Goal: Task Accomplishment & Management: Complete application form

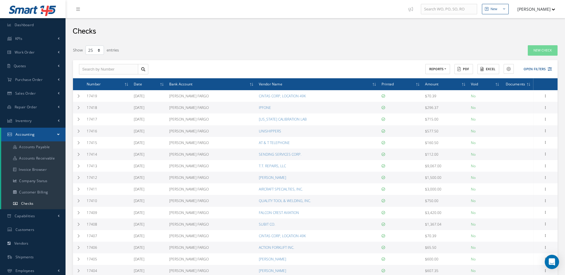
select select "25"
click at [24, 50] on span "Work Order" at bounding box center [25, 52] width 20 height 5
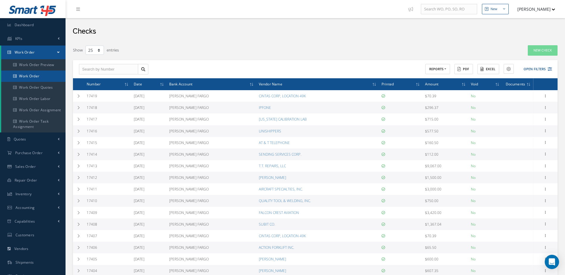
click at [25, 71] on link "Work Order" at bounding box center [33, 76] width 64 height 11
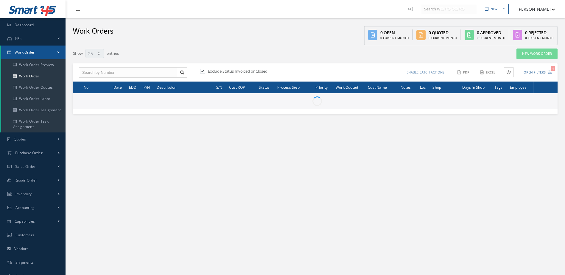
select select "25"
click at [535, 56] on link "New Work Order" at bounding box center [536, 54] width 41 height 10
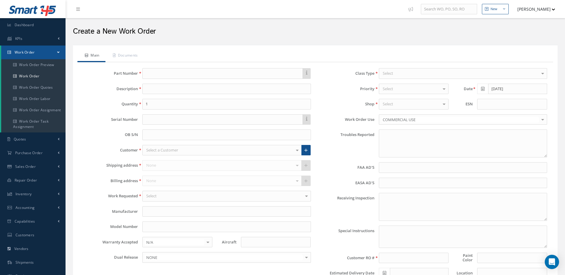
type textarea "NONE"
type input "NONE"
type textarea "NO VISUAL DAMAGE"
type textarea "PLEASE SEE R.O. FOR DETAILS"
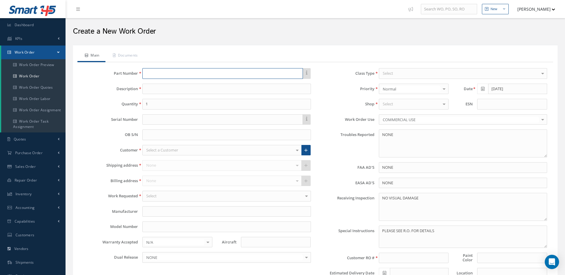
click at [155, 74] on input "text" at bounding box center [222, 73] width 160 height 11
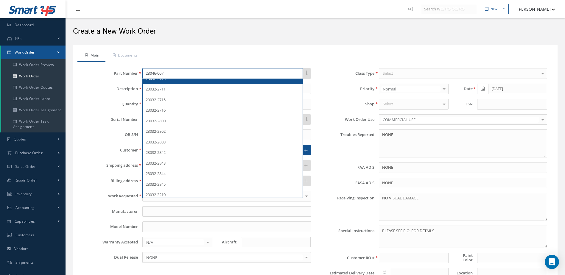
click at [178, 76] on input "23046-007" at bounding box center [222, 73] width 160 height 11
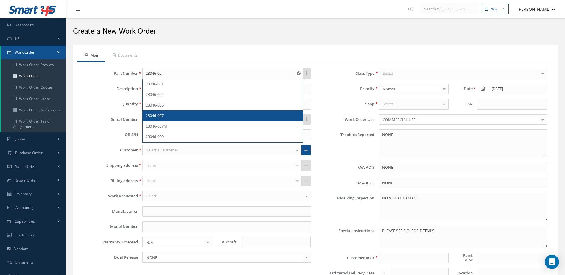
click at [176, 116] on div "23046-007" at bounding box center [223, 116] width 154 height 6
type input "23046-007"
type input "STARTER GENERATOR"
type input "SAFRAN"
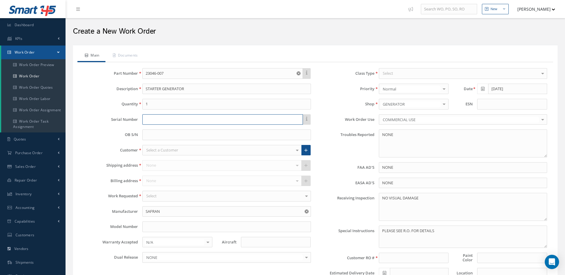
click at [186, 120] on input "text" at bounding box center [222, 119] width 160 height 11
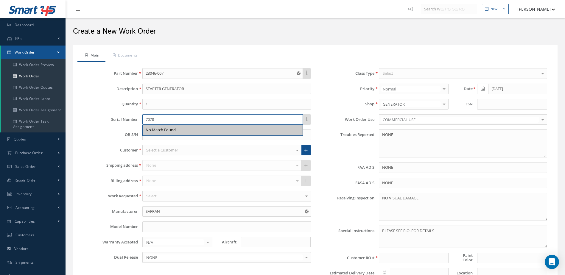
type input "7078"
click at [203, 153] on div "Select a Customer" at bounding box center [221, 150] width 159 height 11
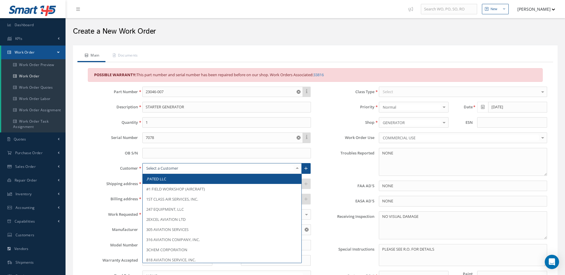
click at [201, 166] on input "text" at bounding box center [219, 168] width 149 height 6
type input "l"
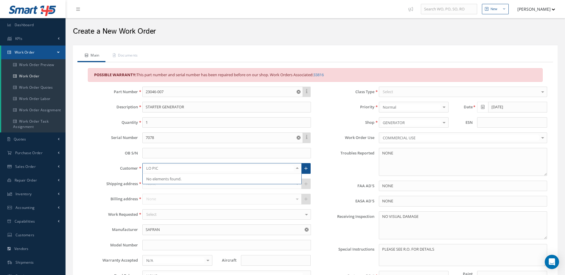
type input "LO PI"
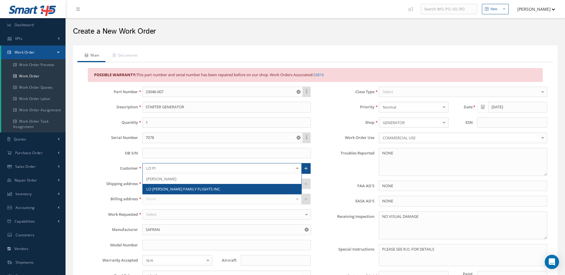
click at [196, 189] on span "LO [PERSON_NAME] FAMILY FLIGHTS INC" at bounding box center [183, 188] width 74 height 5
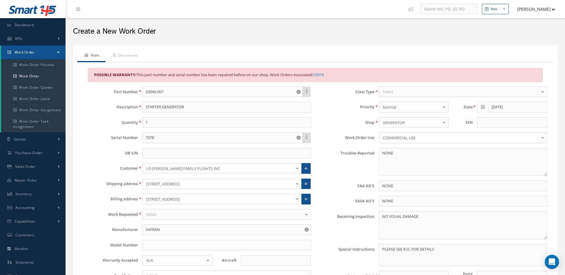
click at [190, 213] on div "Select" at bounding box center [226, 214] width 168 height 11
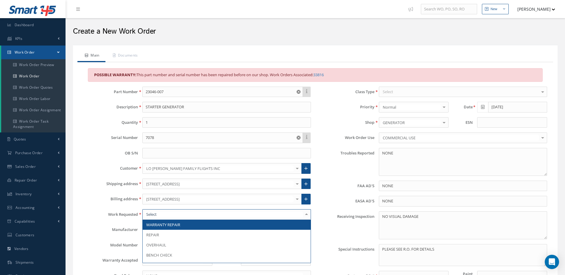
click at [185, 225] on span "WARRANTY REPAIR" at bounding box center [227, 225] width 168 height 10
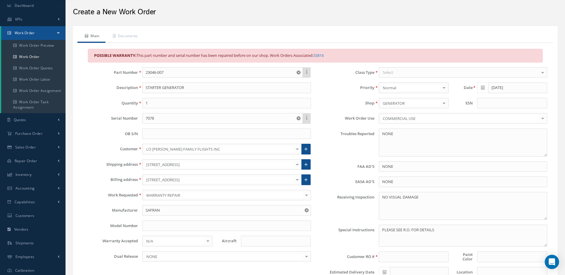
scroll to position [30, 0]
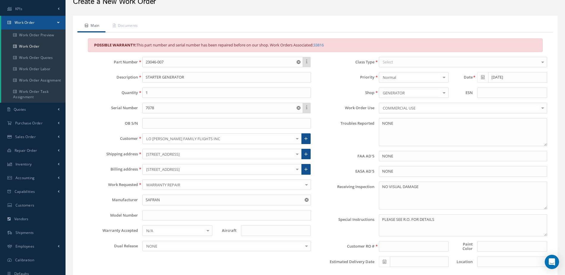
click at [427, 60] on div "Select" at bounding box center [463, 62] width 168 height 11
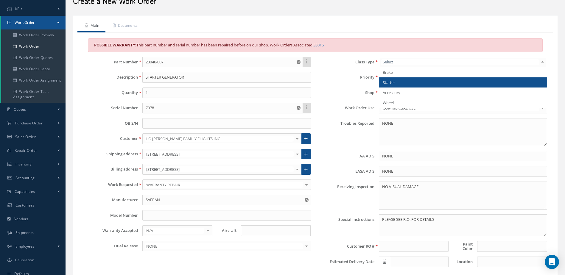
click at [417, 85] on span "Starter" at bounding box center [463, 82] width 168 height 10
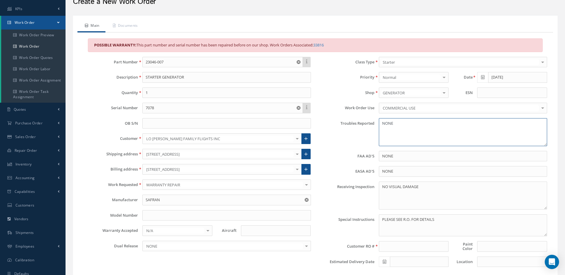
click at [418, 128] on textarea "NONE" at bounding box center [463, 132] width 168 height 28
type textarea "N"
type textarea "BRUSHES DAMAGED UNIT WILL NOT CHARGE."
click at [445, 188] on textarea "NO VISUAL DAMAGE" at bounding box center [463, 196] width 168 height 28
type textarea "N"
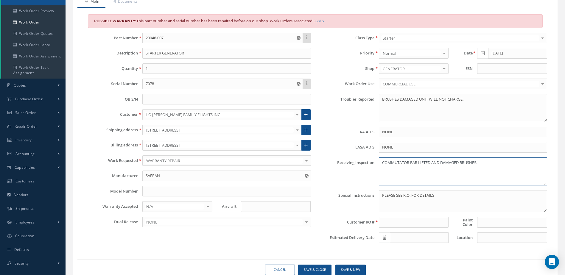
scroll to position [78, 0]
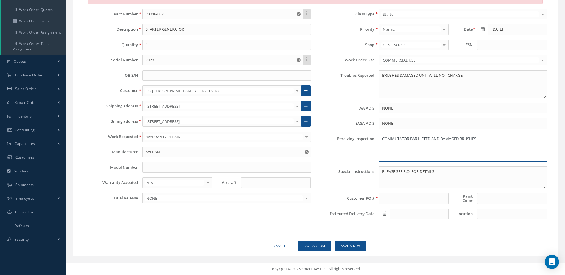
type textarea "COMMUTATOR BAR LIFTED AND DAMAGED BRUSHES."
click at [423, 199] on input at bounding box center [414, 198] width 70 height 11
type input "WARRANTY 10022025"
click at [494, 200] on input at bounding box center [512, 198] width 70 height 11
type input "BLACK"
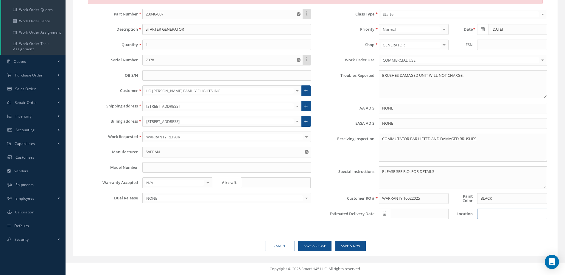
click at [488, 215] on input at bounding box center [512, 214] width 70 height 11
type input "SHOP"
click at [387, 214] on span at bounding box center [384, 214] width 11 height 11
click at [409, 161] on td "8" at bounding box center [409, 160] width 9 height 9
type input "[DATE]"
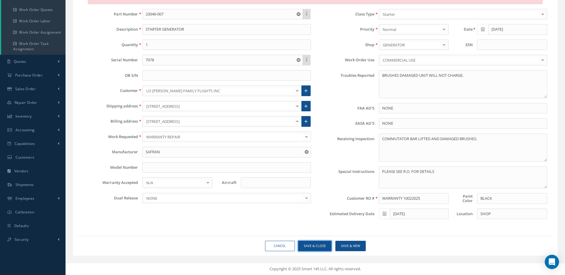
click at [317, 244] on button "Save & Close" at bounding box center [314, 246] width 33 height 10
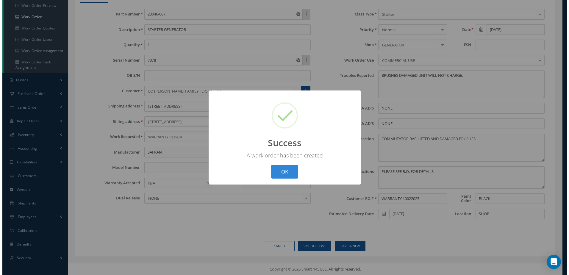
scroll to position [59, 0]
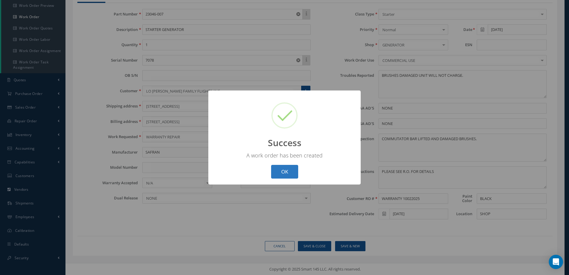
click at [285, 173] on button "OK" at bounding box center [284, 172] width 27 height 14
select select "25"
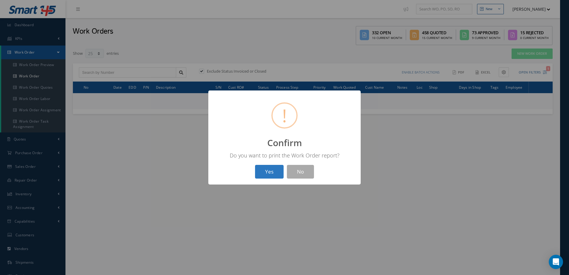
click at [271, 175] on button "Yes" at bounding box center [269, 172] width 29 height 14
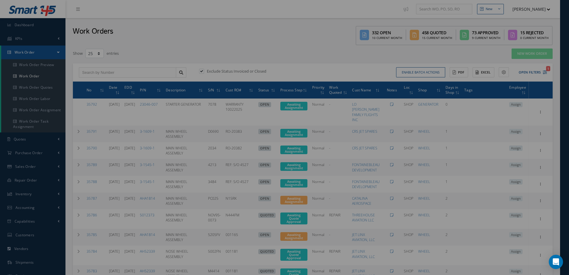
click at [535, 110] on div "? ! i Confirm × Do you want to print the Work Order report? Yes No" at bounding box center [284, 137] width 569 height 275
click at [540, 109] on div "? ! i Confirm × Do you want to print the Work Order report? Yes No" at bounding box center [284, 137] width 569 height 275
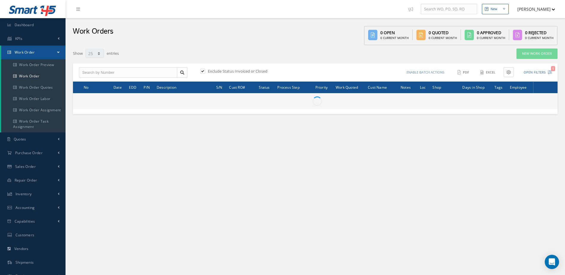
select select "25"
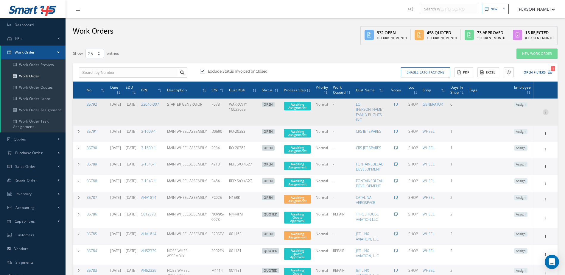
click at [546, 110] on icon at bounding box center [545, 111] width 6 height 5
click at [524, 121] on link "Edit" at bounding box center [517, 124] width 47 height 8
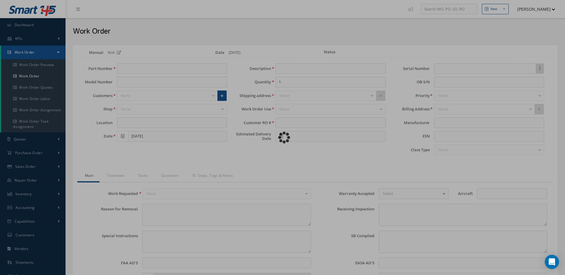
type input "23046-007"
type input "SHOP"
type input "STARTER GENERATOR"
type input "WARRANTY 10022025"
type input "[DATE]"
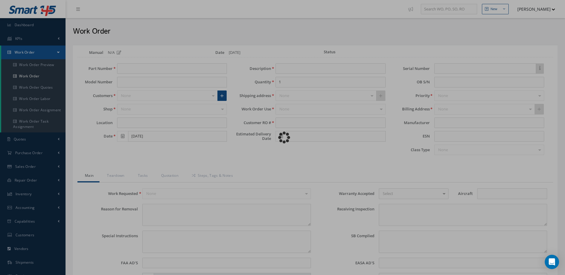
type input "7078"
type textarea "BRUSHES DAMAGED UNIT WILL NOT CHARGE."
type textarea "PLEASE SEE R.O. FOR DETAILS"
type input "NONE"
type textarea "COMMUTATOR BAR LIFTED AND DAMAGED BRUSHES."
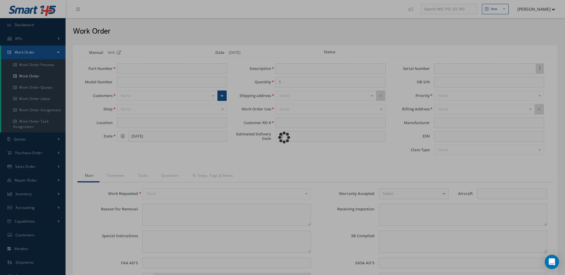
type textarea "NONE"
type input "NONE"
type input "BLACK"
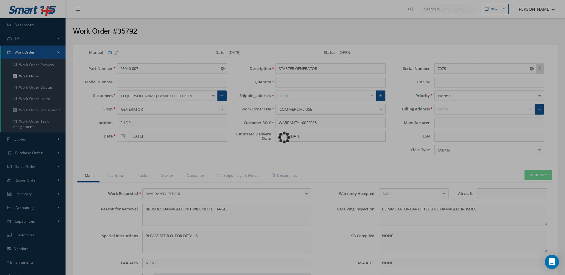
type input "SAFRAN"
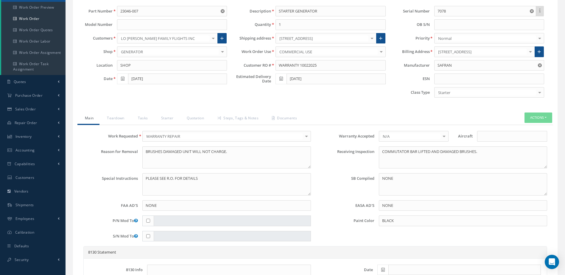
scroll to position [119, 0]
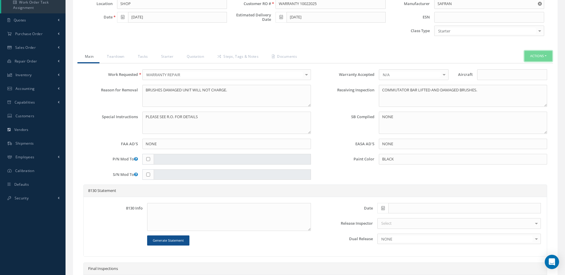
click at [539, 54] on button "Actions" at bounding box center [538, 56] width 28 height 10
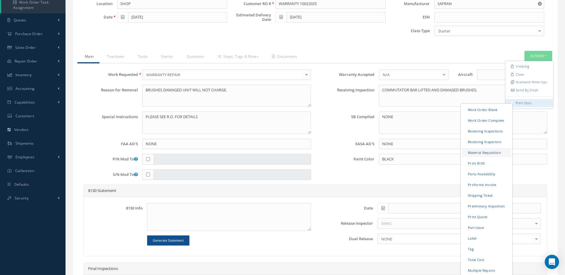
click at [482, 151] on link "Material Requisition" at bounding box center [486, 152] width 49 height 9
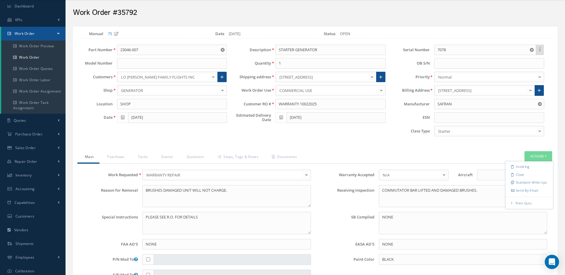
scroll to position [0, 0]
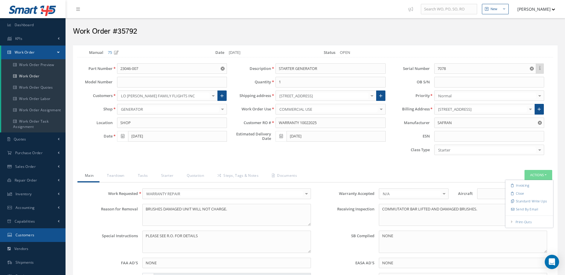
click at [35, 234] on link "Customers" at bounding box center [32, 235] width 65 height 14
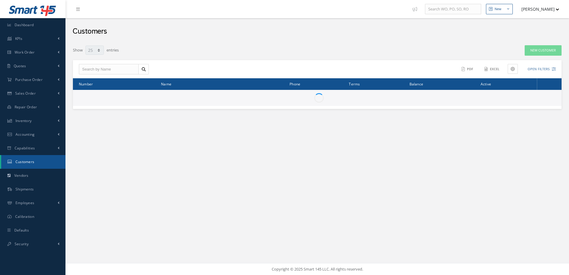
select select "25"
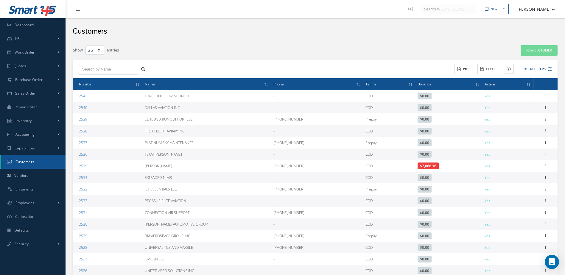
click at [100, 68] on input "text" at bounding box center [108, 69] width 59 height 11
click at [109, 78] on span "LO [PERSON_NAME] FAMILY FLIGHTS INC" at bounding box center [100, 83] width 36 height 10
type input "LO [PERSON_NAME] FAMILY FLIGHTS INC"
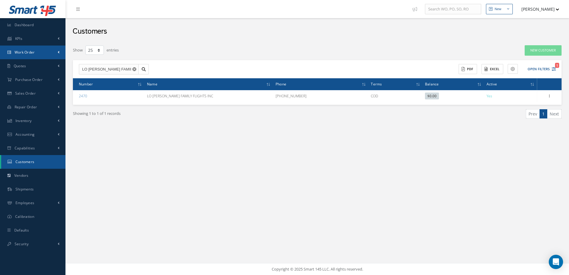
click at [41, 53] on link "Work Order" at bounding box center [32, 53] width 65 height 14
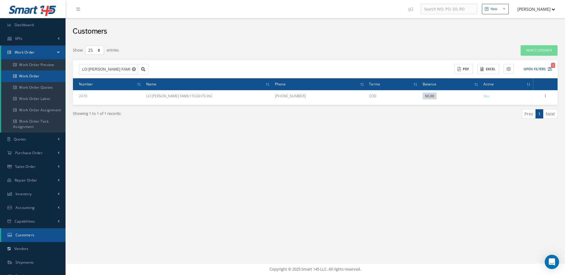
click at [44, 77] on link "Work Order" at bounding box center [33, 76] width 64 height 11
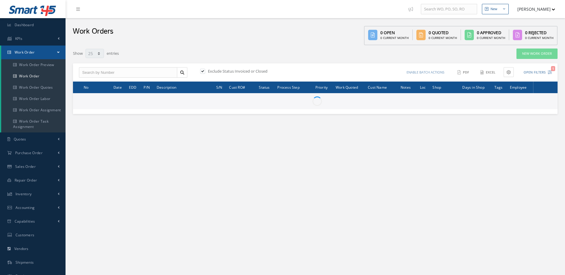
select select "25"
click at [530, 56] on link "New Work Order" at bounding box center [536, 54] width 41 height 10
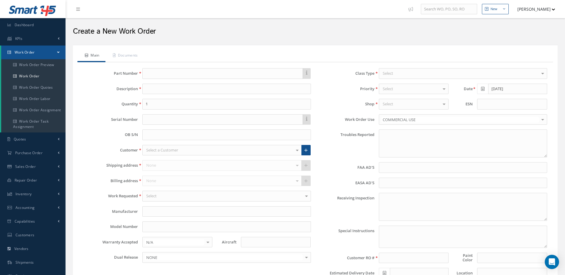
type textarea "NONE"
type input "NONE"
type textarea "NO VISUAL DAMAGE"
type textarea "PLEASE SEE R.O. FOR DETAILS"
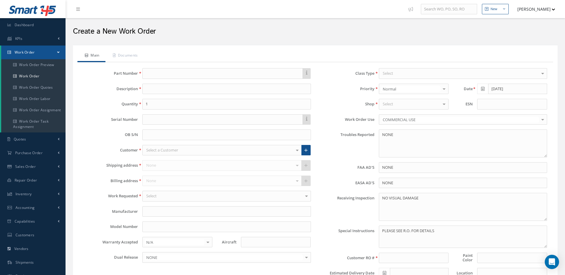
select select "25"
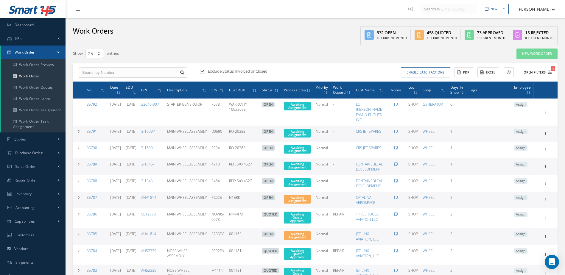
click at [549, 72] on icon "1" at bounding box center [549, 72] width 4 height 4
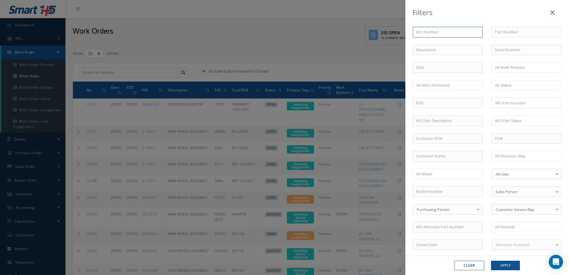
click at [458, 39] on div "WO Number Part Number Description Serial Number B.E.R BALANCE BENCH CHECK BER C…" at bounding box center [487, 203] width 158 height 352
type input "3"
type input "33"
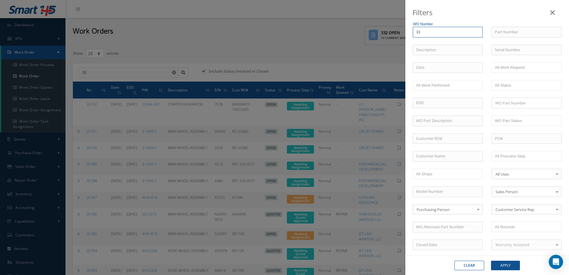
type input "332"
type input "3320"
type input "33209"
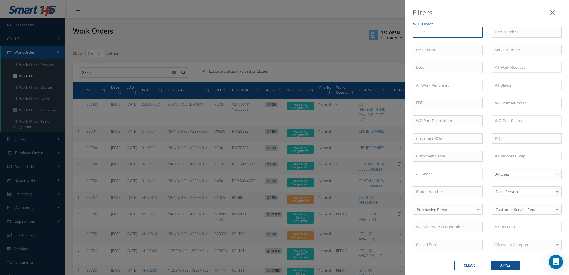
type input "33209"
click at [511, 264] on button "Apply" at bounding box center [505, 266] width 29 height 10
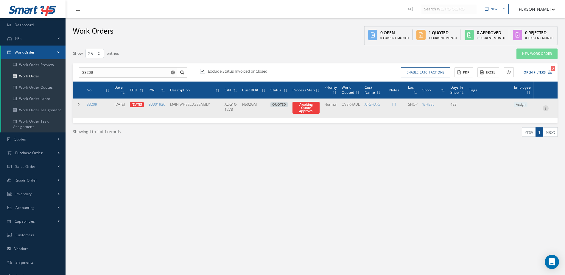
click at [546, 109] on icon at bounding box center [545, 107] width 6 height 5
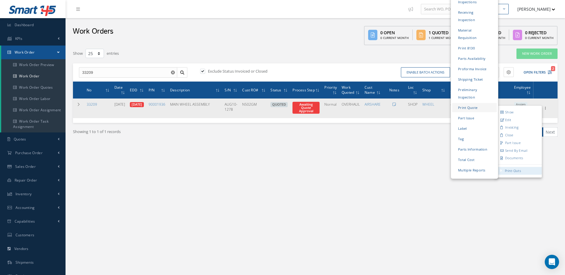
click at [478, 103] on link "Print Quote" at bounding box center [474, 107] width 45 height 9
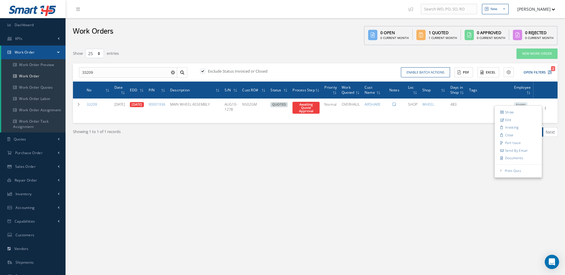
click at [432, 173] on div "New New Work Order New Purchase Order New Customer Quote New Sales Order New Re…" at bounding box center [314, 162] width 499 height 324
